Goal: Register for event/course

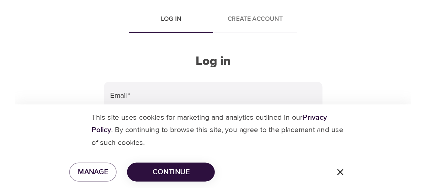
scroll to position [29, 0]
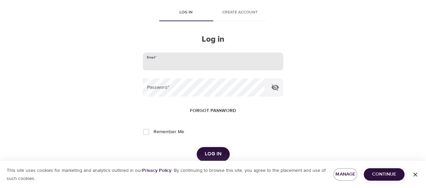
click at [254, 52] on input "email" at bounding box center [213, 61] width 140 height 18
type input "x.liu@banklife.com"
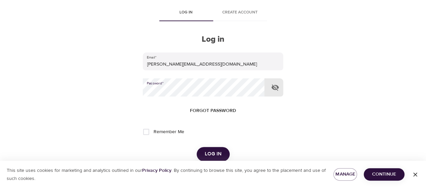
click at [196, 147] on button "Log in" at bounding box center [212, 154] width 33 height 14
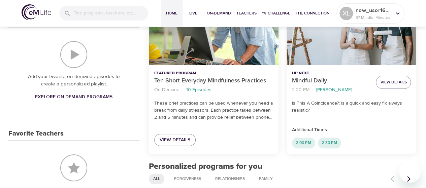
scroll to position [34, 0]
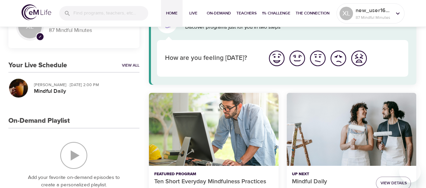
click at [18, 85] on div "button" at bounding box center [18, 88] width 19 height 19
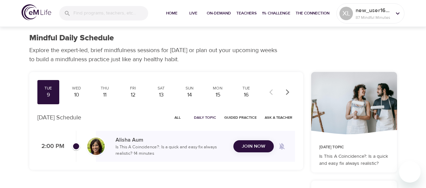
scroll to position [34, 0]
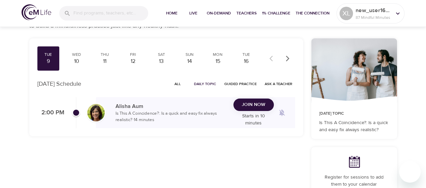
click at [244, 108] on span "Join Now" at bounding box center [254, 105] width 24 height 8
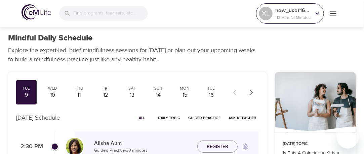
click at [288, 12] on p "new_user1608587756" at bounding box center [294, 10] width 36 height 8
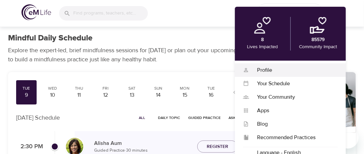
click at [262, 69] on div "Profile" at bounding box center [293, 70] width 89 height 8
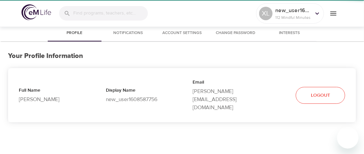
select select "10"
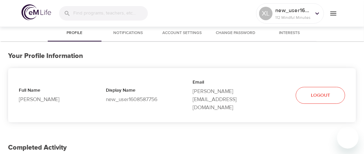
click at [330, 12] on icon "menu" at bounding box center [334, 13] width 8 height 8
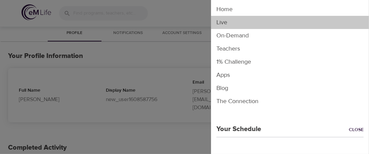
click at [326, 24] on li "Live" at bounding box center [290, 22] width 158 height 13
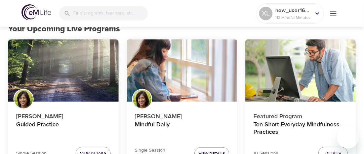
scroll to position [67, 0]
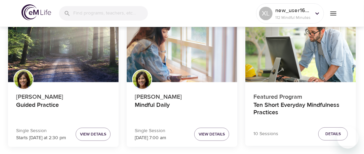
click at [151, 55] on div "Mindful Daily" at bounding box center [182, 51] width 111 height 62
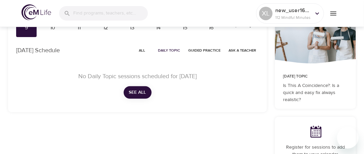
checkbox input "true"
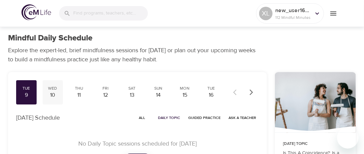
click at [51, 99] on div "Wed 10" at bounding box center [53, 92] width 21 height 24
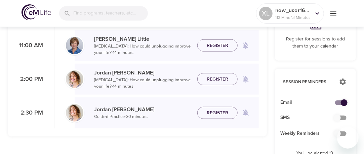
scroll to position [101, 0]
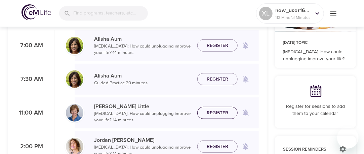
click at [208, 115] on span "Register" at bounding box center [218, 113] width 22 height 8
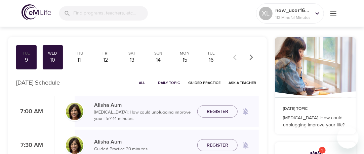
scroll to position [34, 0]
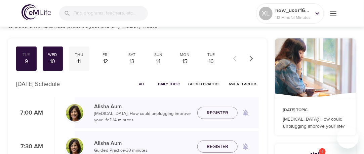
click at [78, 61] on div "11" at bounding box center [79, 62] width 15 height 8
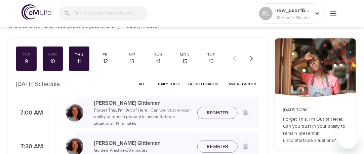
scroll to position [101, 0]
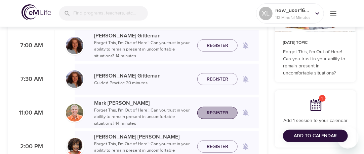
click at [220, 109] on span "Register" at bounding box center [218, 113] width 22 height 8
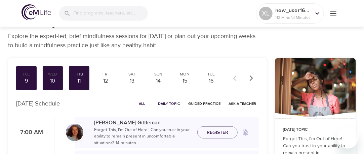
scroll to position [0, 0]
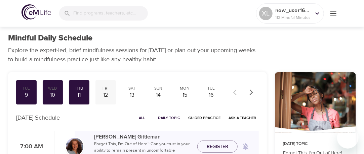
click at [104, 93] on div "12" at bounding box center [105, 95] width 15 height 8
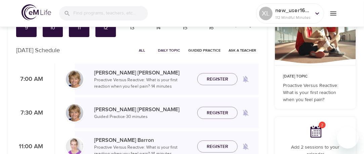
scroll to position [101, 0]
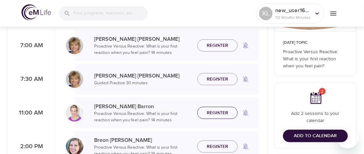
click at [220, 116] on span "Register" at bounding box center [218, 113] width 22 height 8
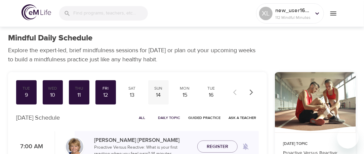
click at [153, 95] on div "14" at bounding box center [158, 95] width 15 height 8
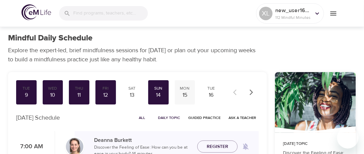
click at [182, 94] on div "15" at bounding box center [185, 95] width 15 height 8
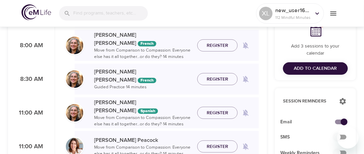
scroll to position [235, 0]
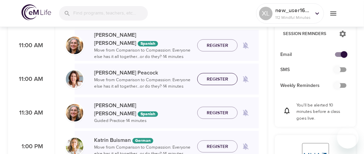
click at [222, 79] on span "Register" at bounding box center [218, 79] width 22 height 8
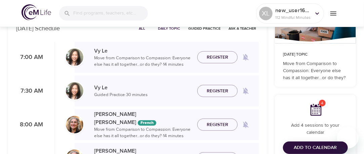
scroll to position [135, 0]
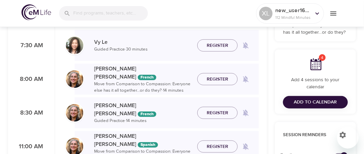
click at [300, 100] on span "Add to Calendar" at bounding box center [315, 102] width 43 height 8
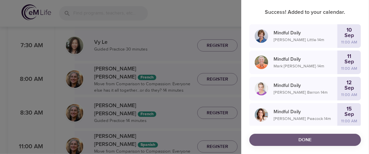
click at [281, 136] on span "Done" at bounding box center [305, 140] width 101 height 8
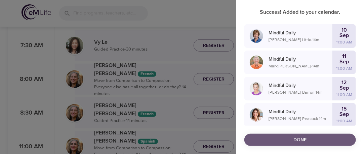
click at [281, 136] on button "Done" at bounding box center [301, 140] width 112 height 12
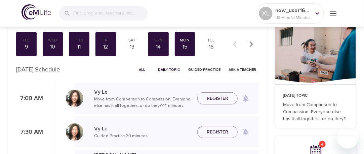
scroll to position [67, 0]
